Goal: Task Accomplishment & Management: Manage account settings

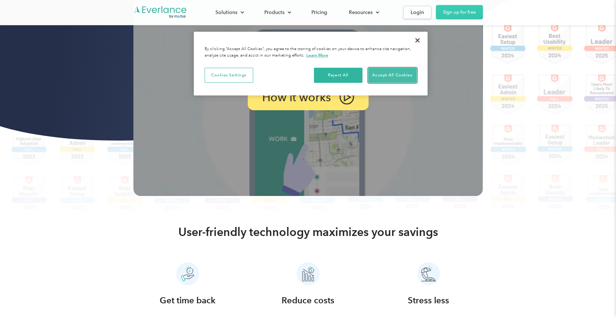
click at [405, 75] on button "Accept All Cookies" at bounding box center [392, 75] width 49 height 15
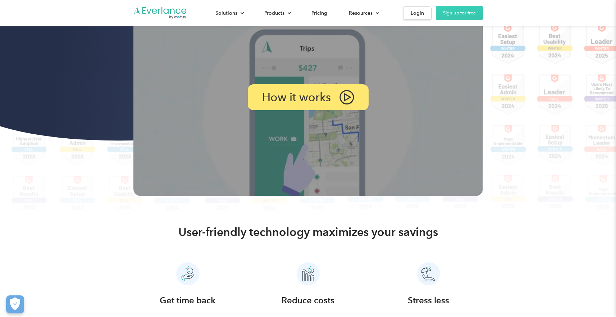
click at [439, 87] on img at bounding box center [309, 97] width 350 height 197
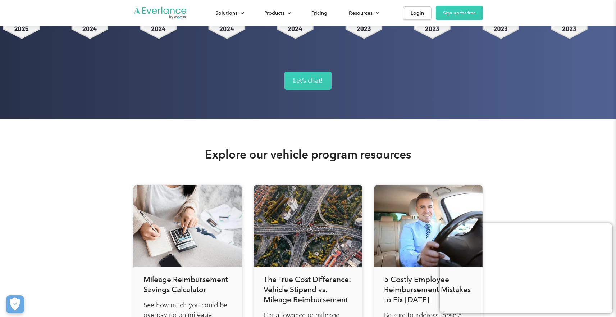
scroll to position [2656, 0]
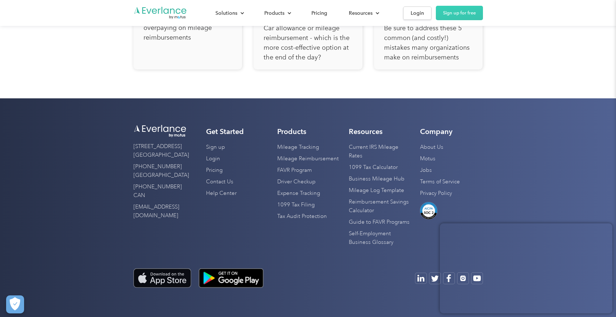
click at [176, 276] on img at bounding box center [163, 277] width 58 height 19
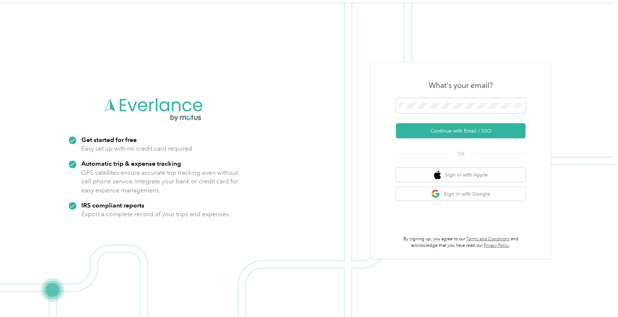
scroll to position [23, 0]
